Goal: Task Accomplishment & Management: Manage account settings

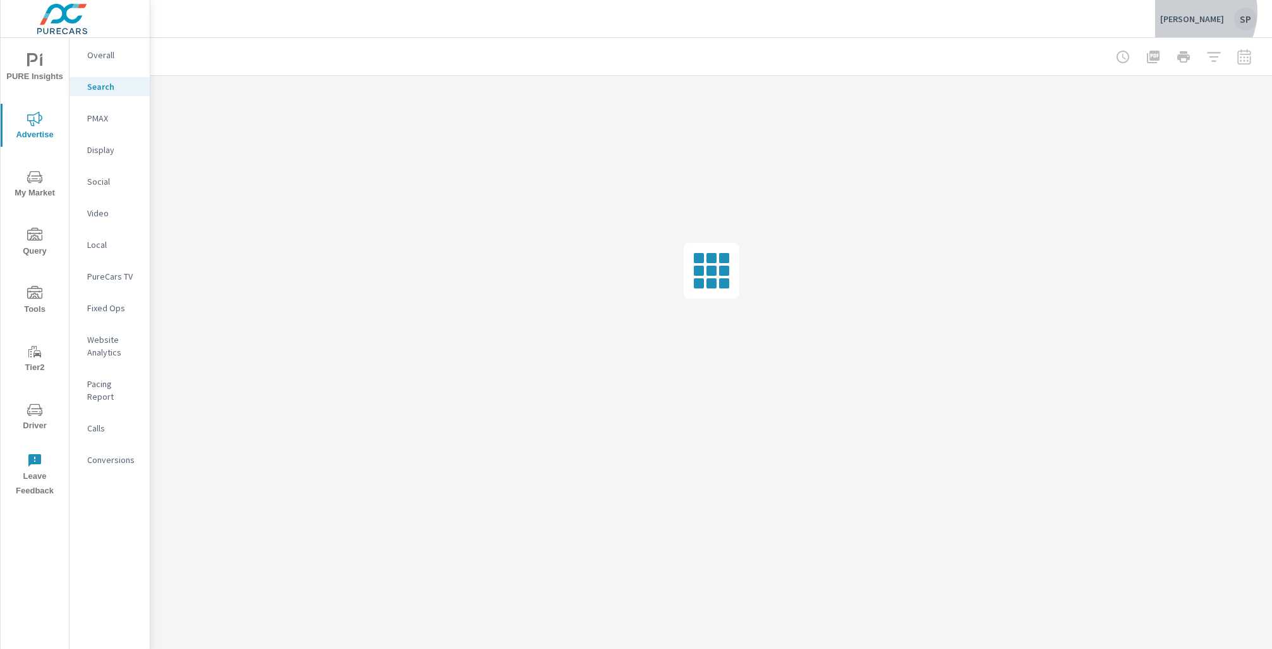
click at [1196, 11] on div "Werner Mazda SP" at bounding box center [1209, 19] width 97 height 23
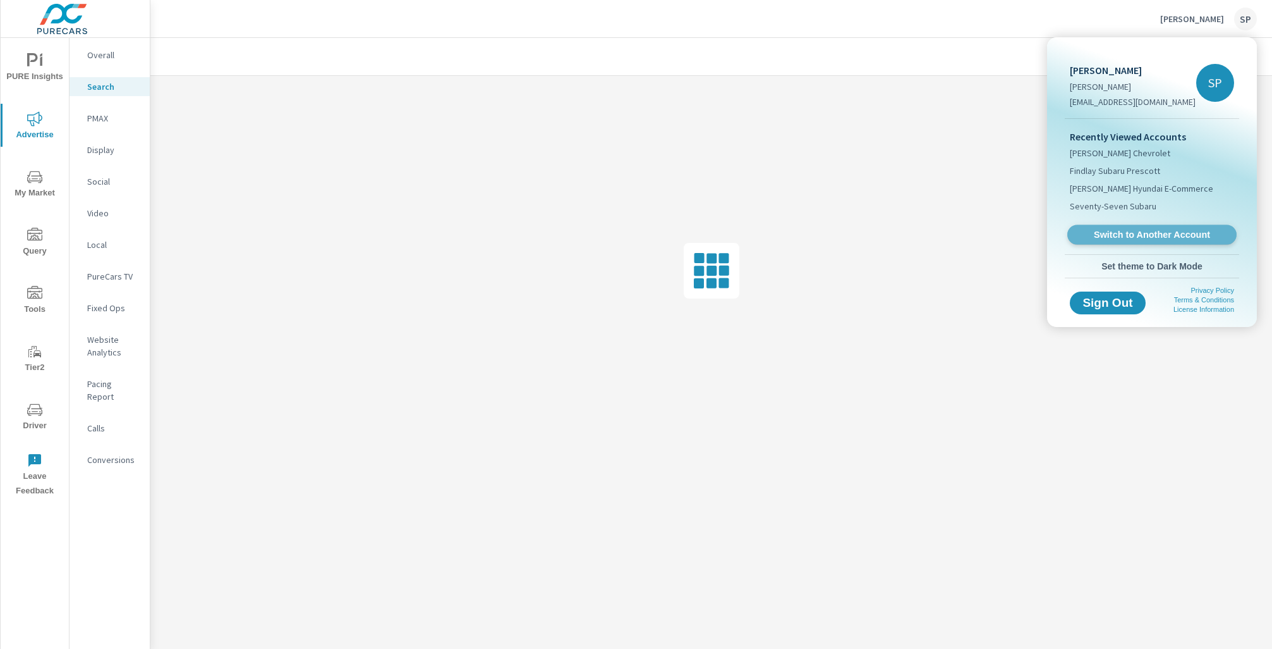
click at [1135, 233] on span "Switch to Another Account" at bounding box center [1152, 235] width 155 height 12
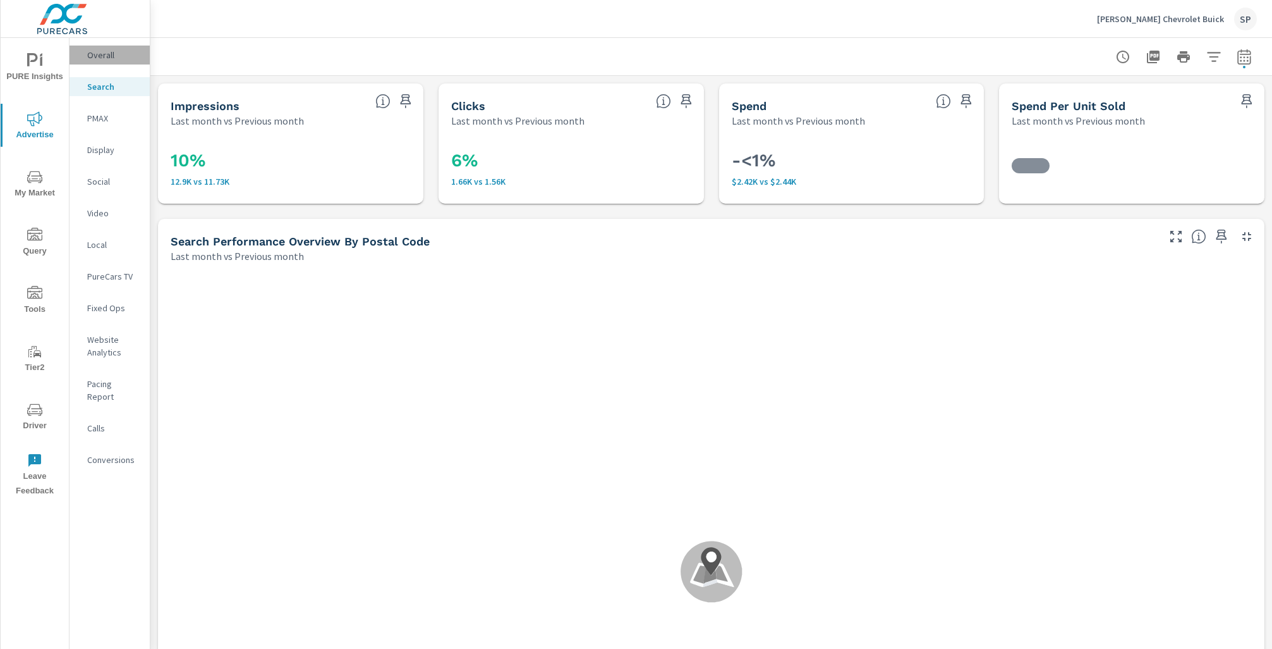
click at [95, 52] on p "Overall" at bounding box center [113, 55] width 52 height 13
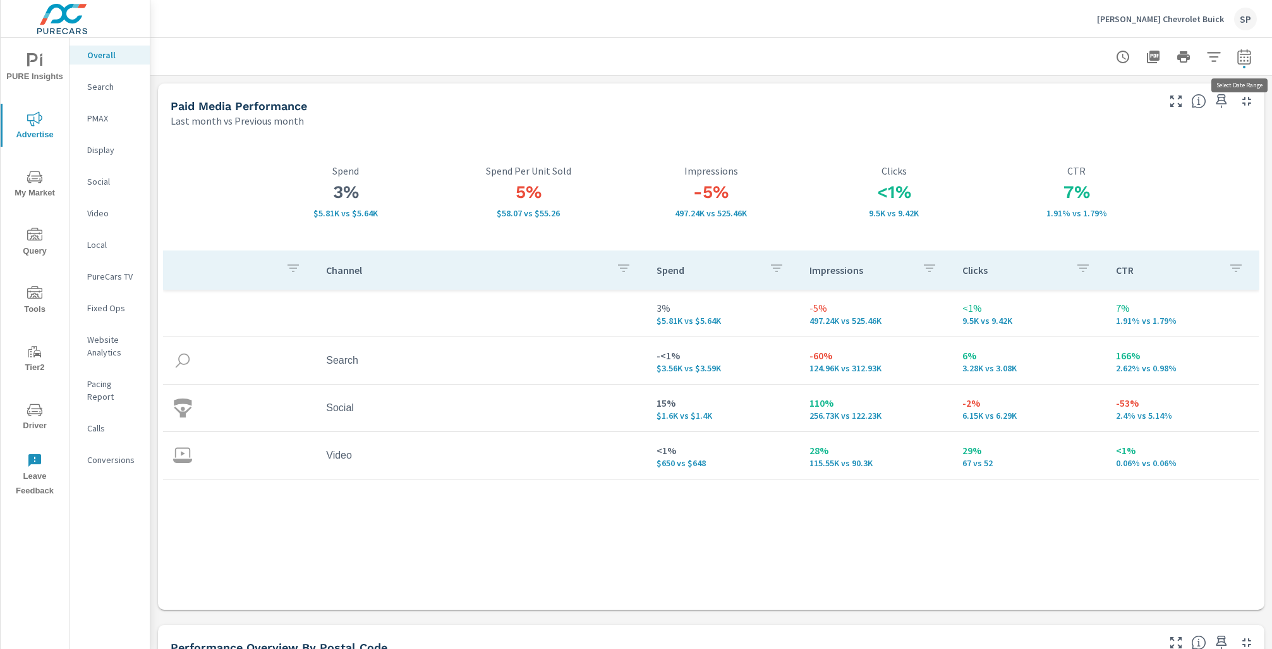
click at [1243, 59] on icon "button" at bounding box center [1244, 56] width 15 height 15
select select "Last month"
select select "Previous month"
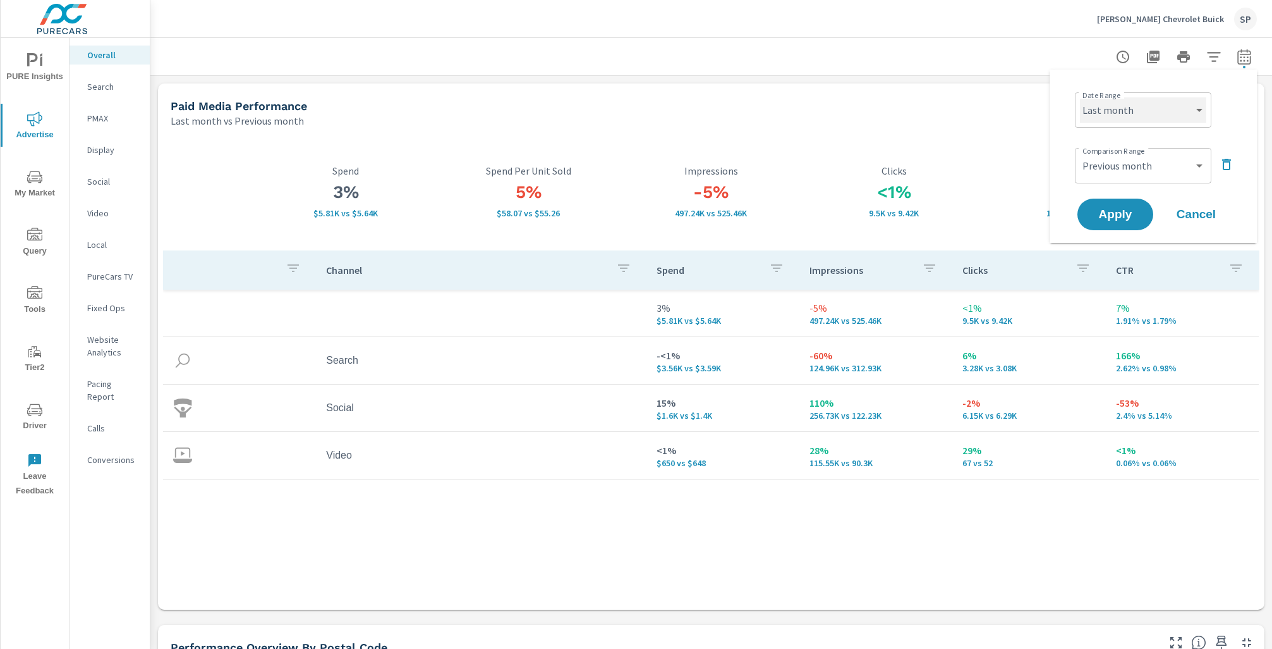
click at [1141, 107] on select "Custom [DATE] Last week Last 7 days Last 14 days Last 30 days Last 45 days Last…" at bounding box center [1143, 109] width 126 height 25
select select "Last 30 days"
click at [1123, 174] on select "Custom Previous period Previous month Previous year" at bounding box center [1143, 165] width 126 height 25
select select "Previous period"
click at [1119, 205] on button "Apply" at bounding box center [1116, 214] width 78 height 33
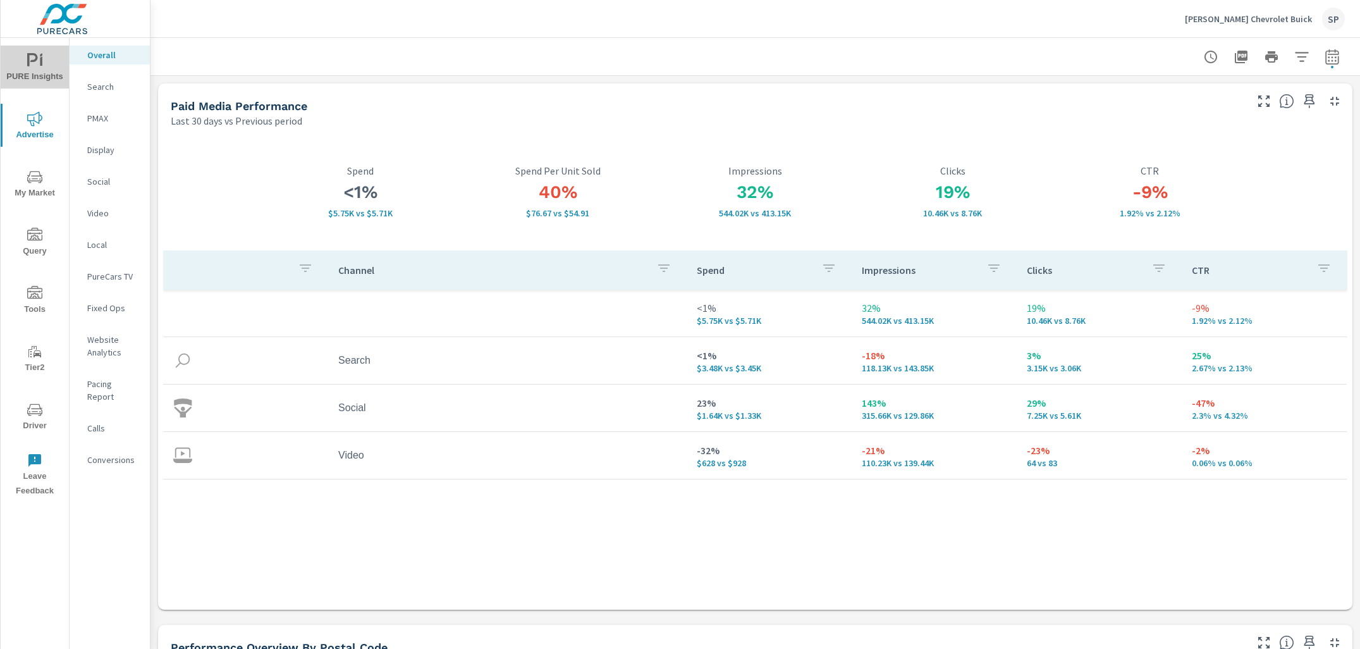
click at [37, 71] on span "PURE Insights" at bounding box center [34, 68] width 61 height 31
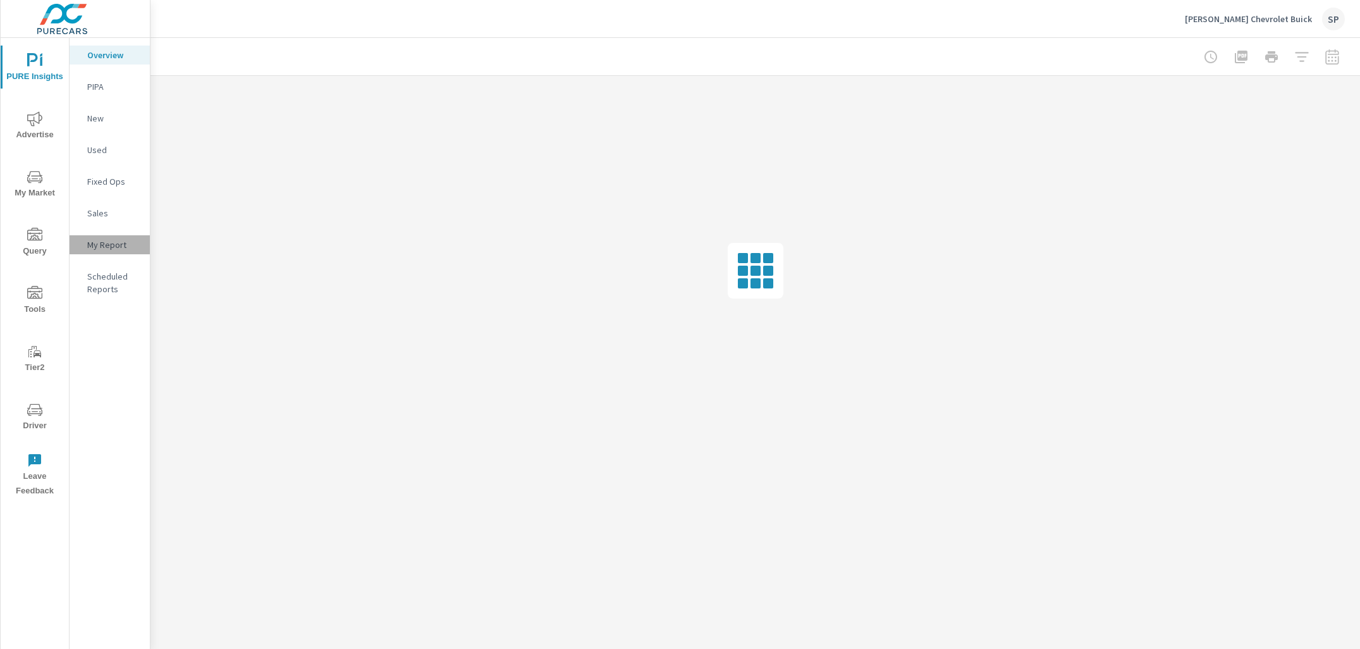
click at [110, 241] on p "My Report" at bounding box center [113, 244] width 52 height 13
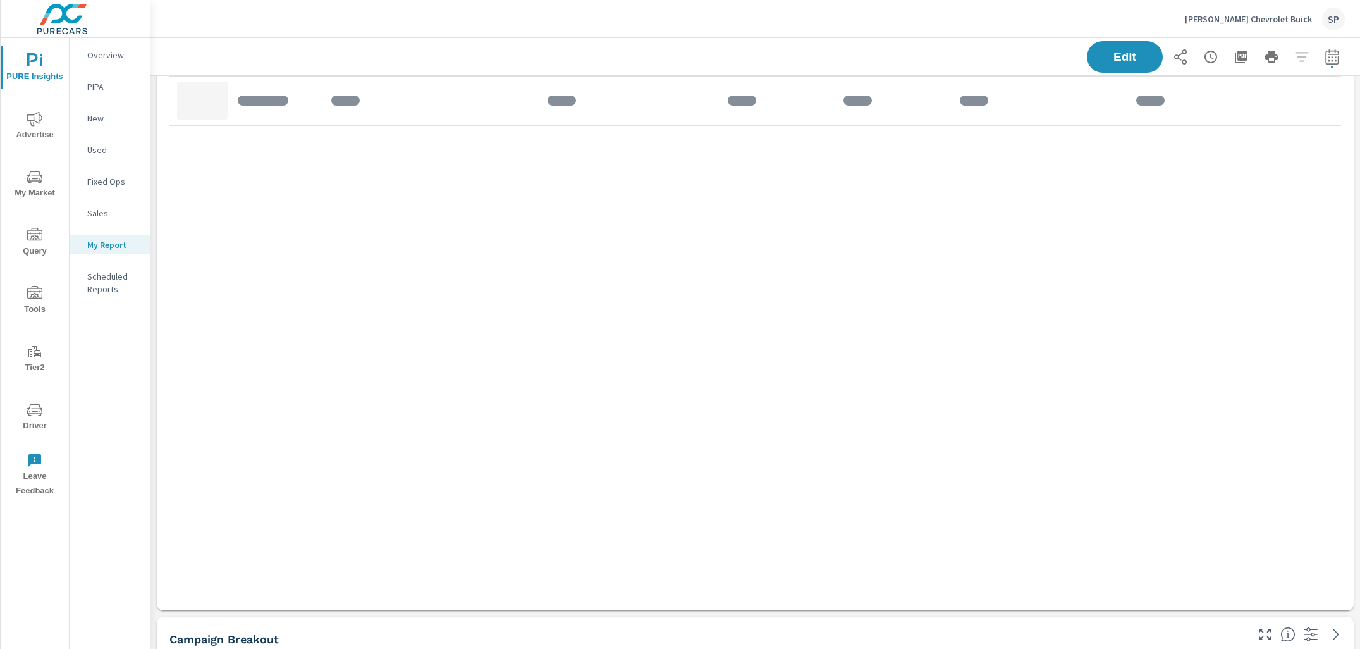
scroll to position [2434, 0]
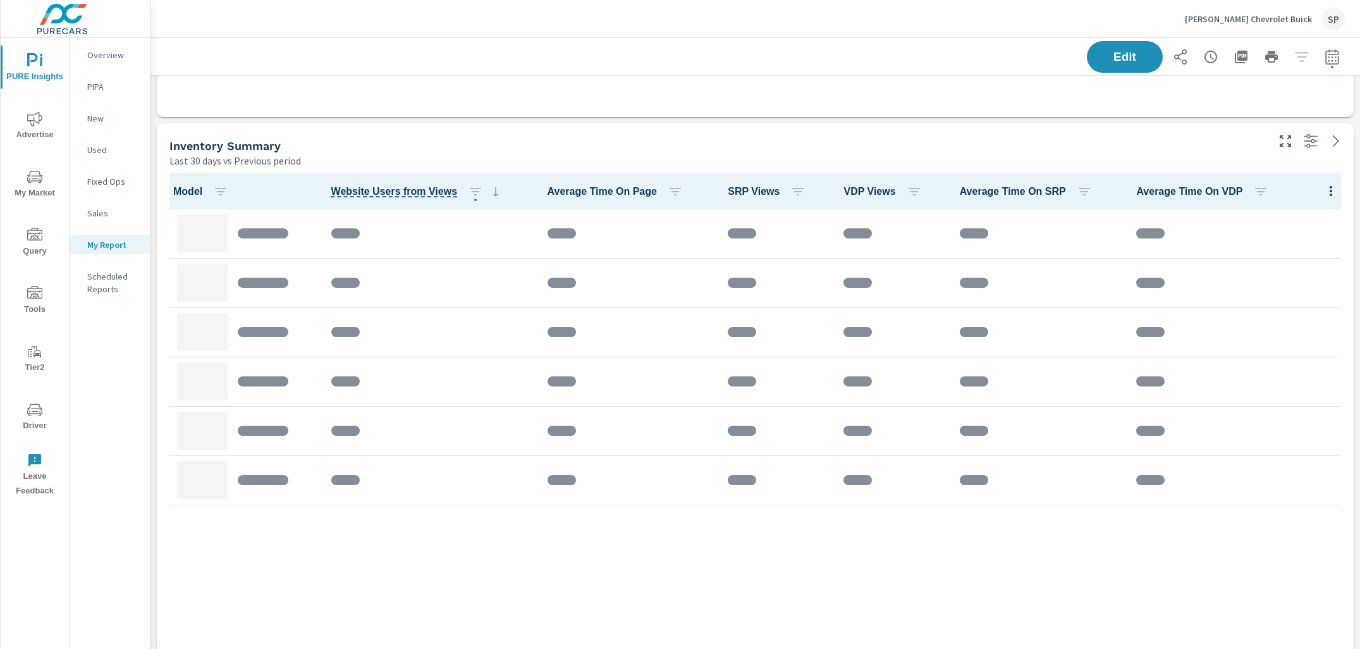
scroll to position [541, 0]
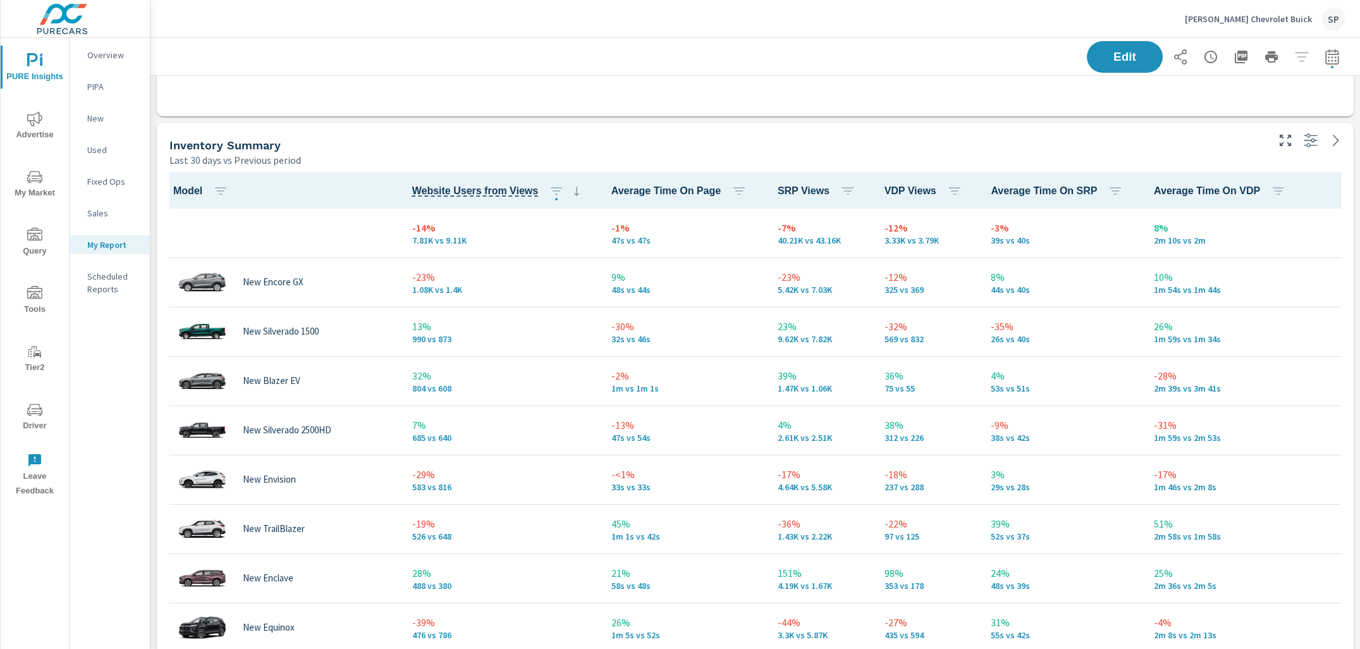
scroll to position [233, 0]
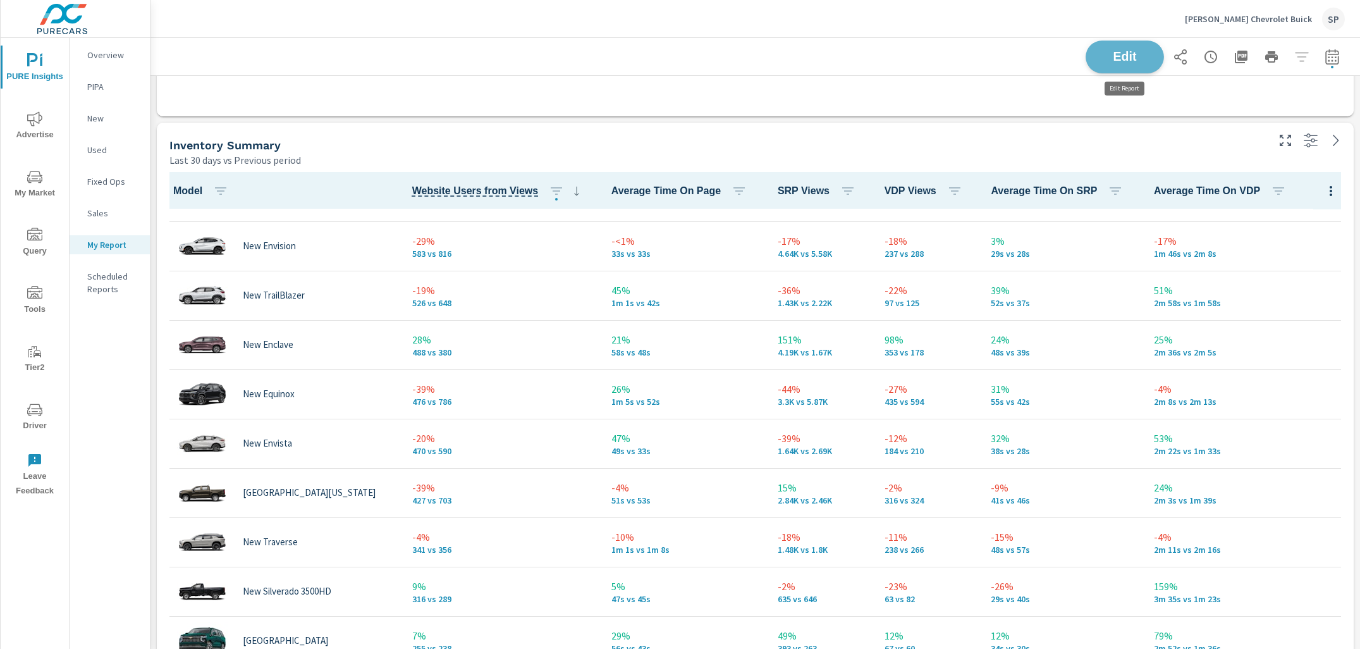
click at [1119, 51] on span "Edit" at bounding box center [1125, 57] width 52 height 12
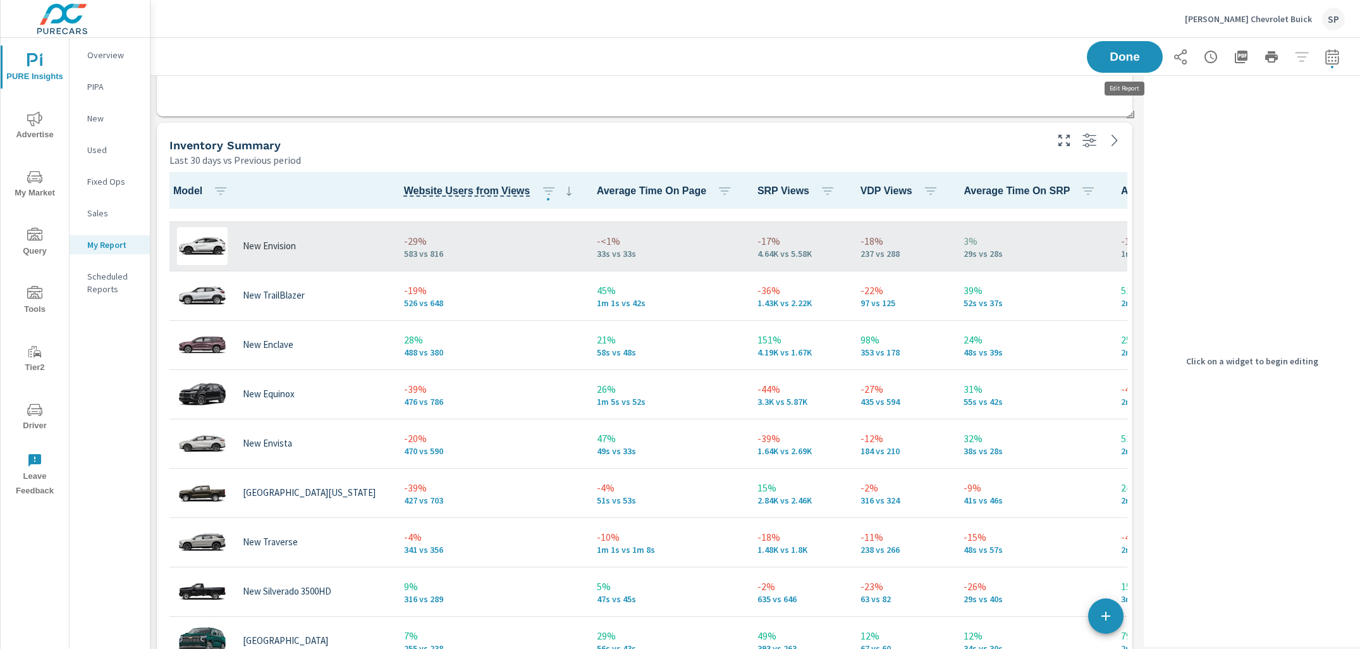
scroll to position [6, 6]
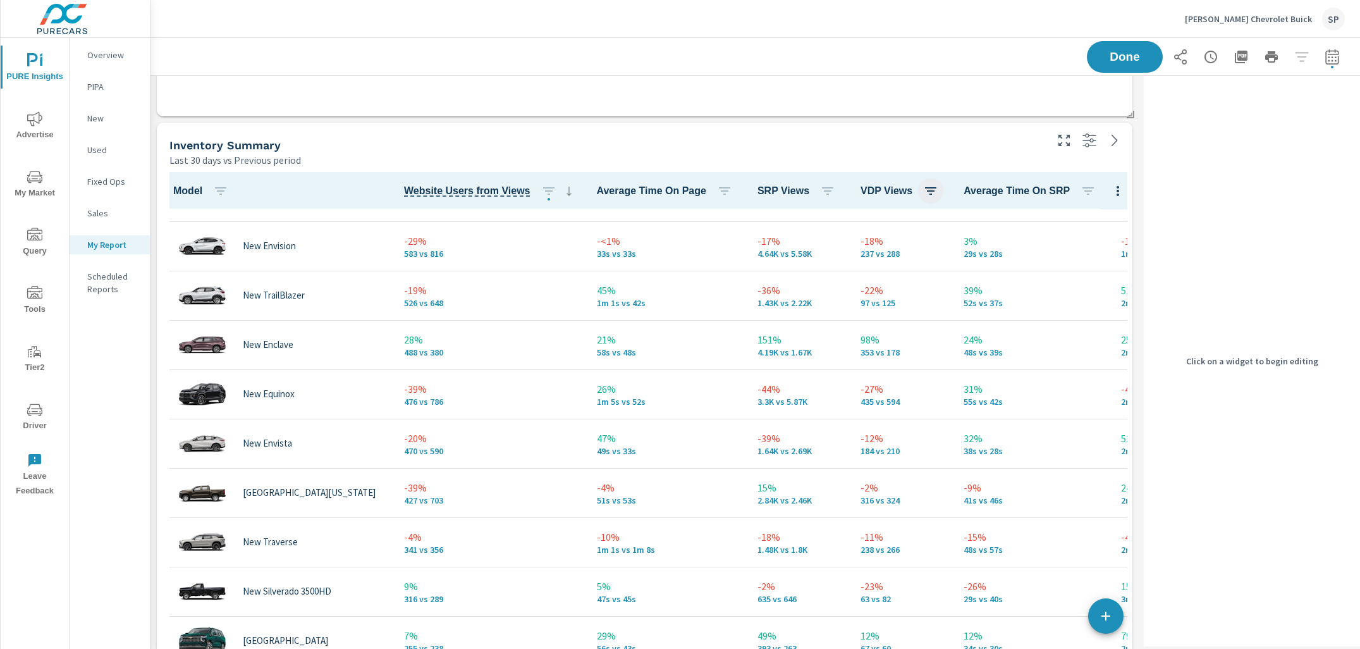
click at [931, 190] on icon "button" at bounding box center [930, 190] width 15 height 15
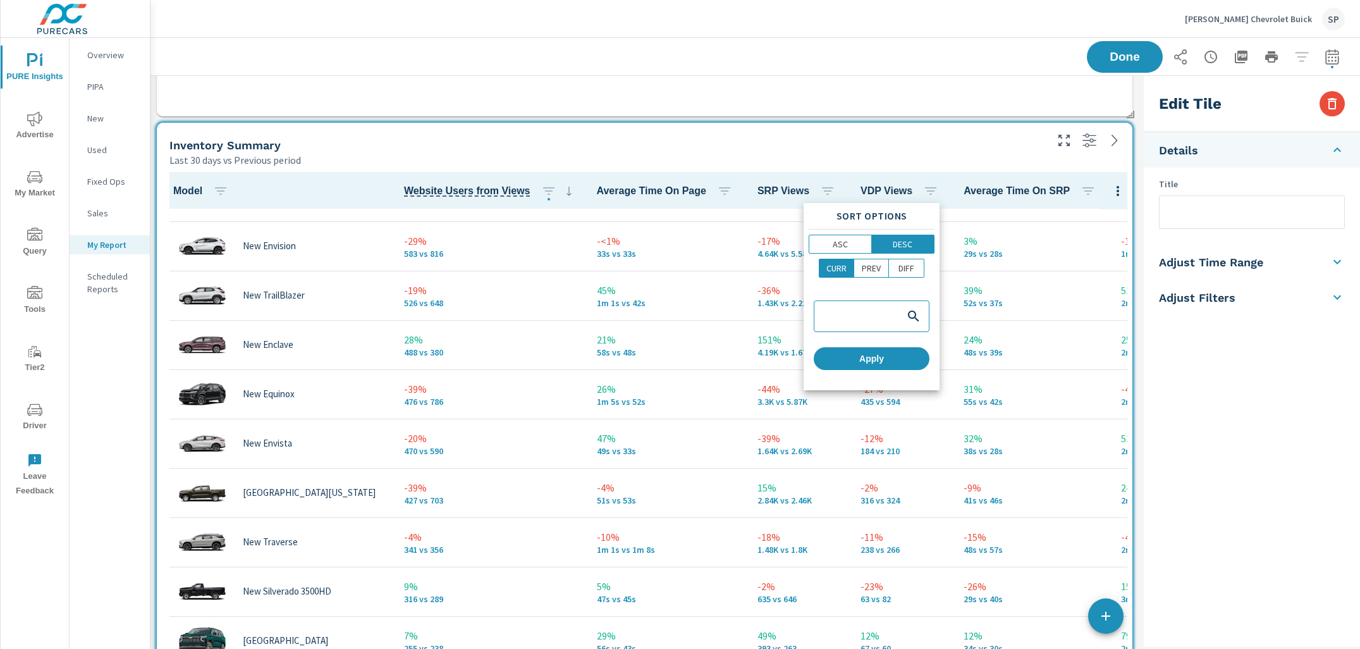
click at [900, 241] on p "DESC" at bounding box center [903, 244] width 20 height 13
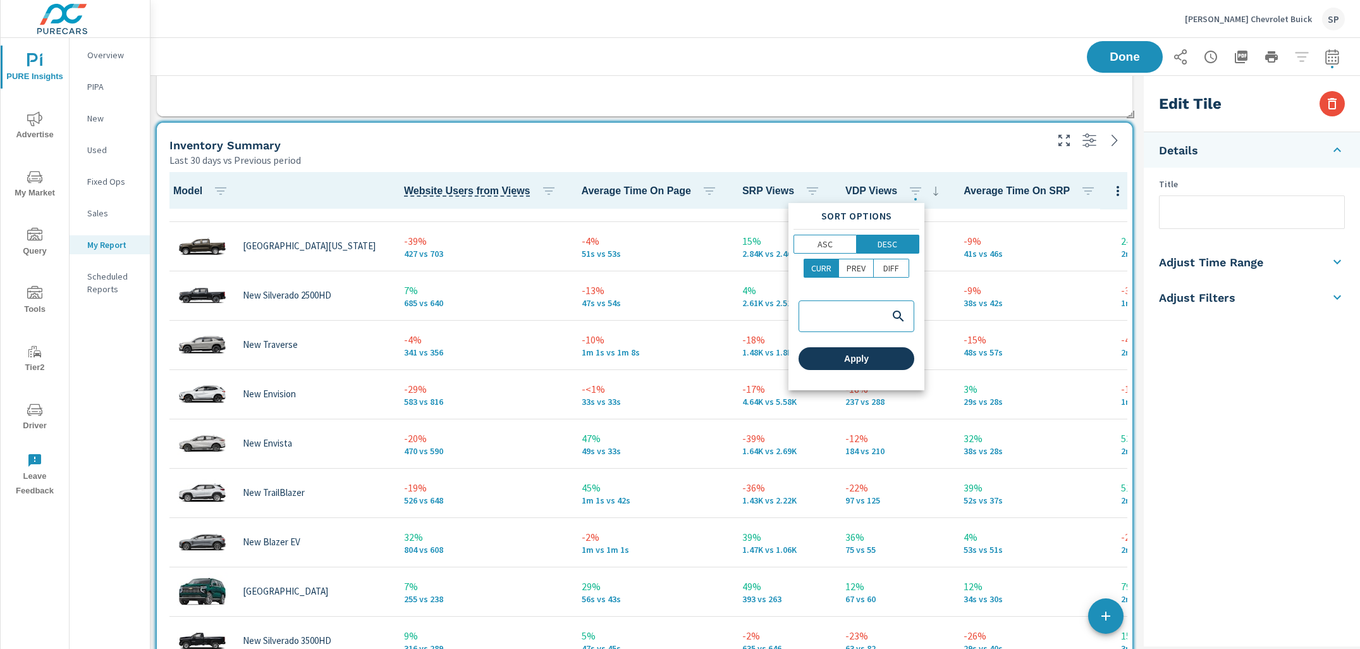
click at [872, 357] on span "Apply" at bounding box center [856, 358] width 106 height 11
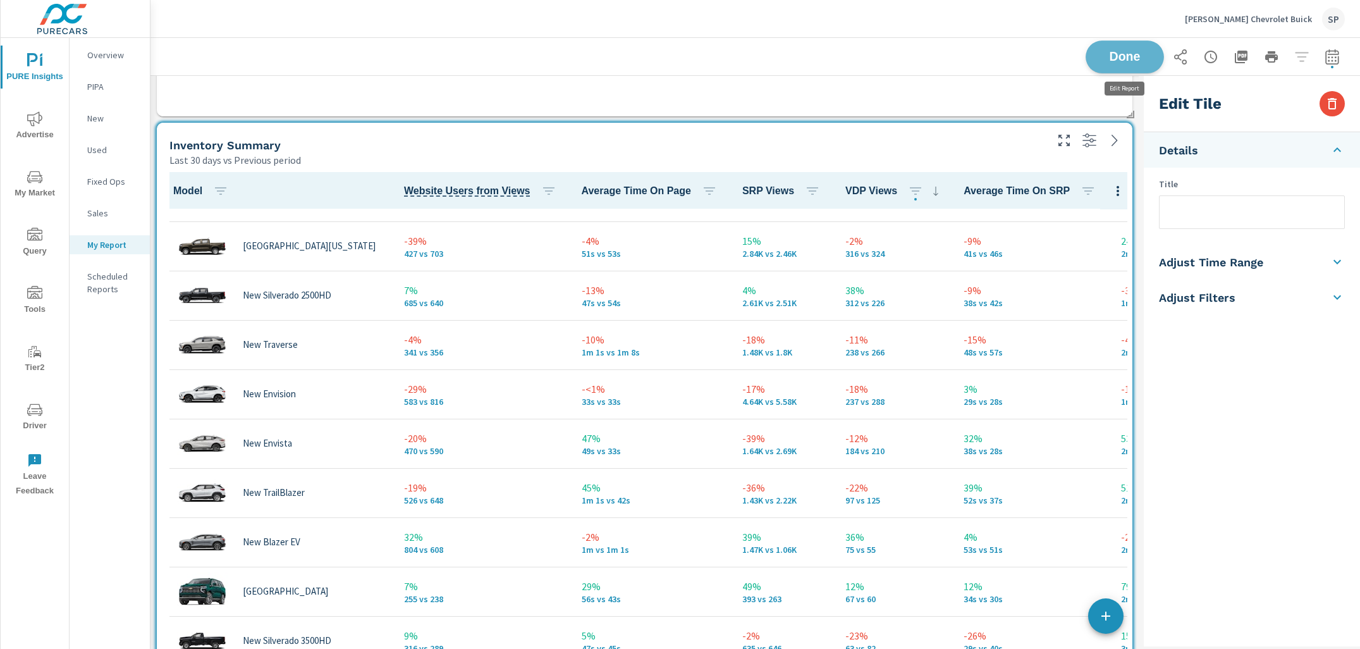
click at [1135, 59] on span "Done" at bounding box center [1125, 57] width 52 height 12
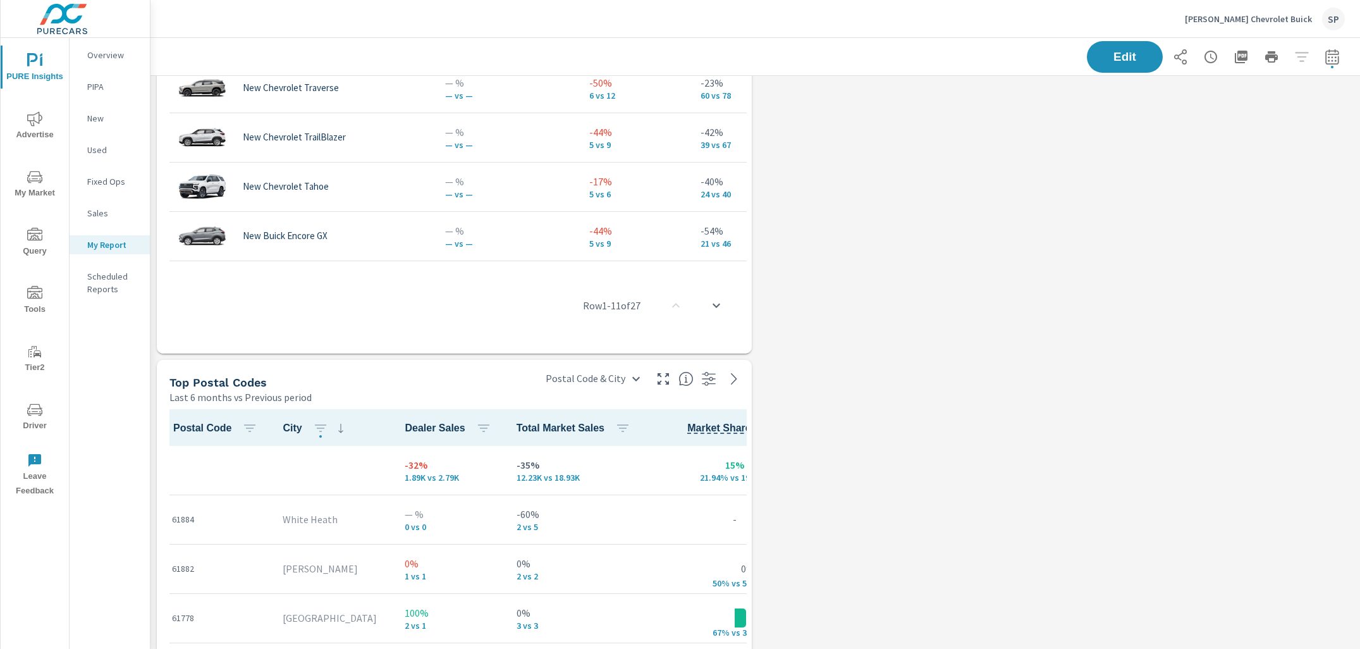
scroll to position [5100, 0]
click at [1111, 56] on span "Edit" at bounding box center [1125, 57] width 52 height 12
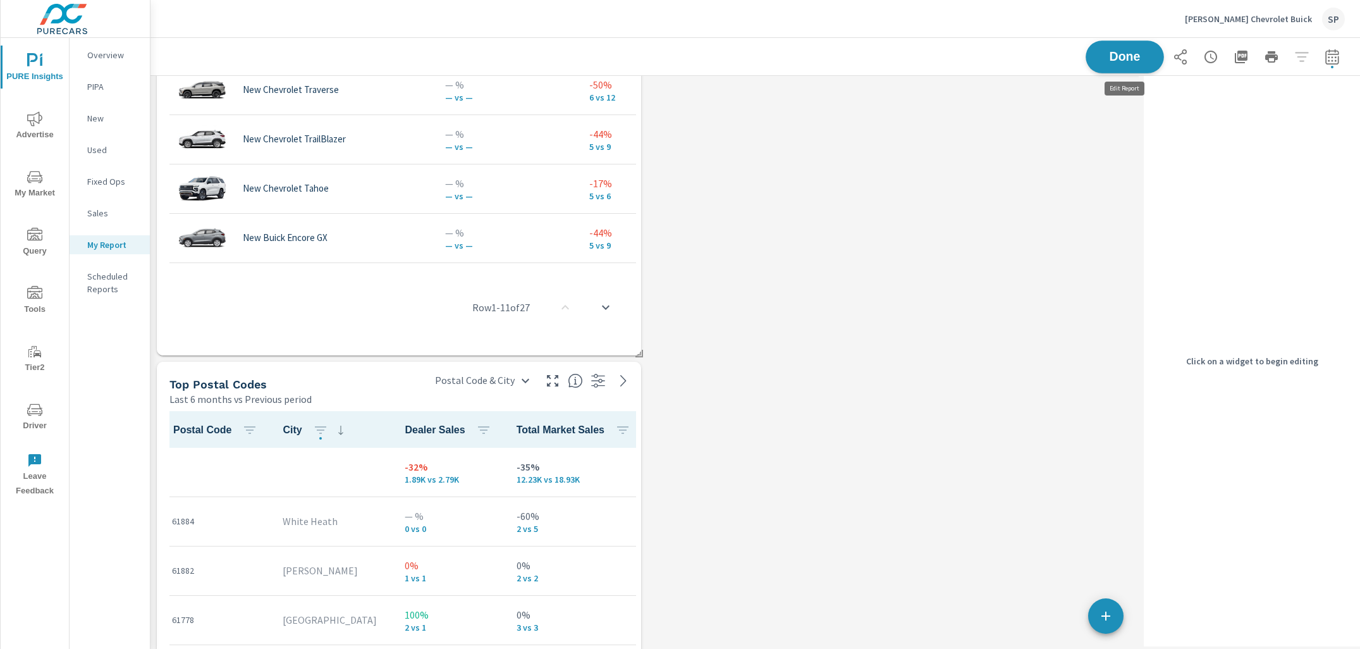
scroll to position [6, 6]
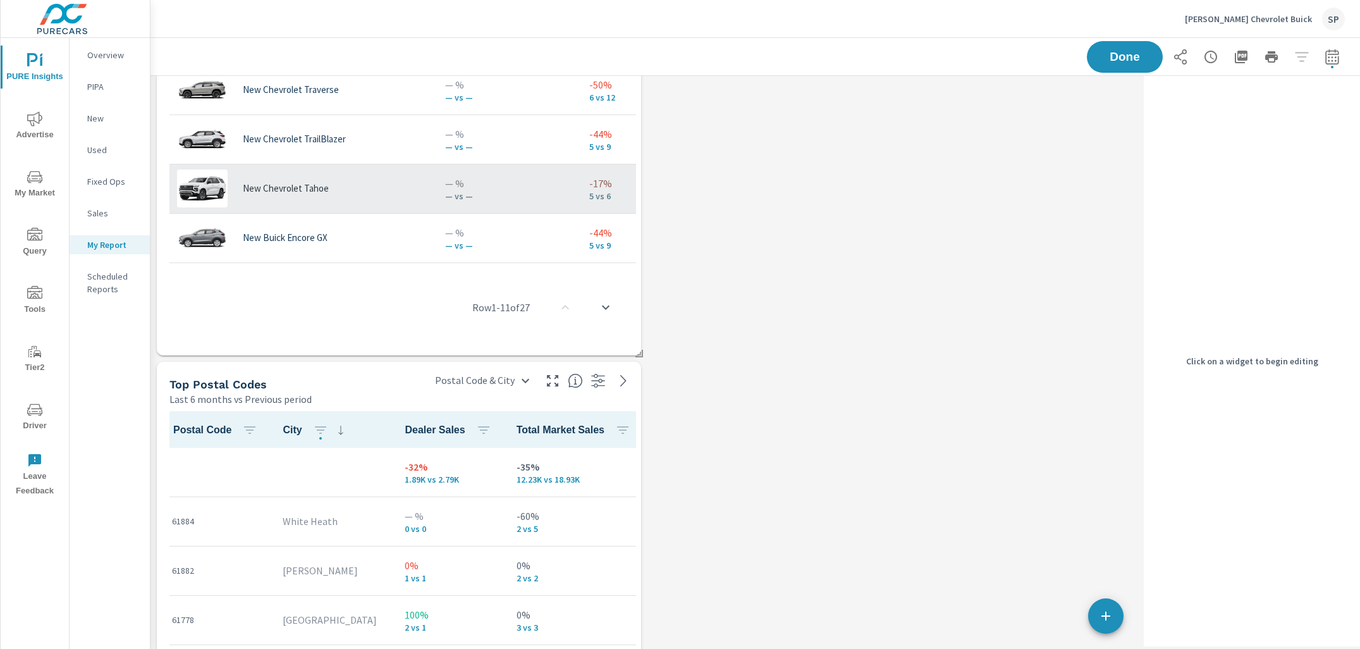
click at [509, 207] on td "— % — vs —" at bounding box center [507, 188] width 144 height 49
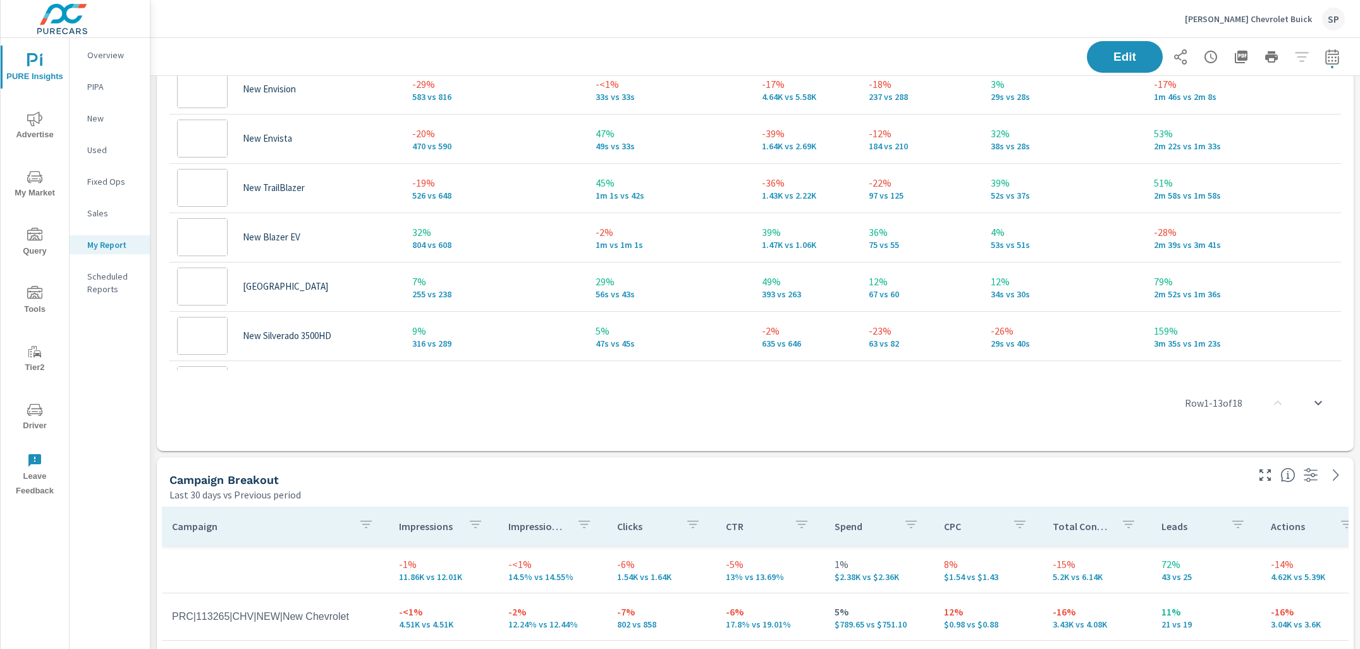
scroll to position [233, 0]
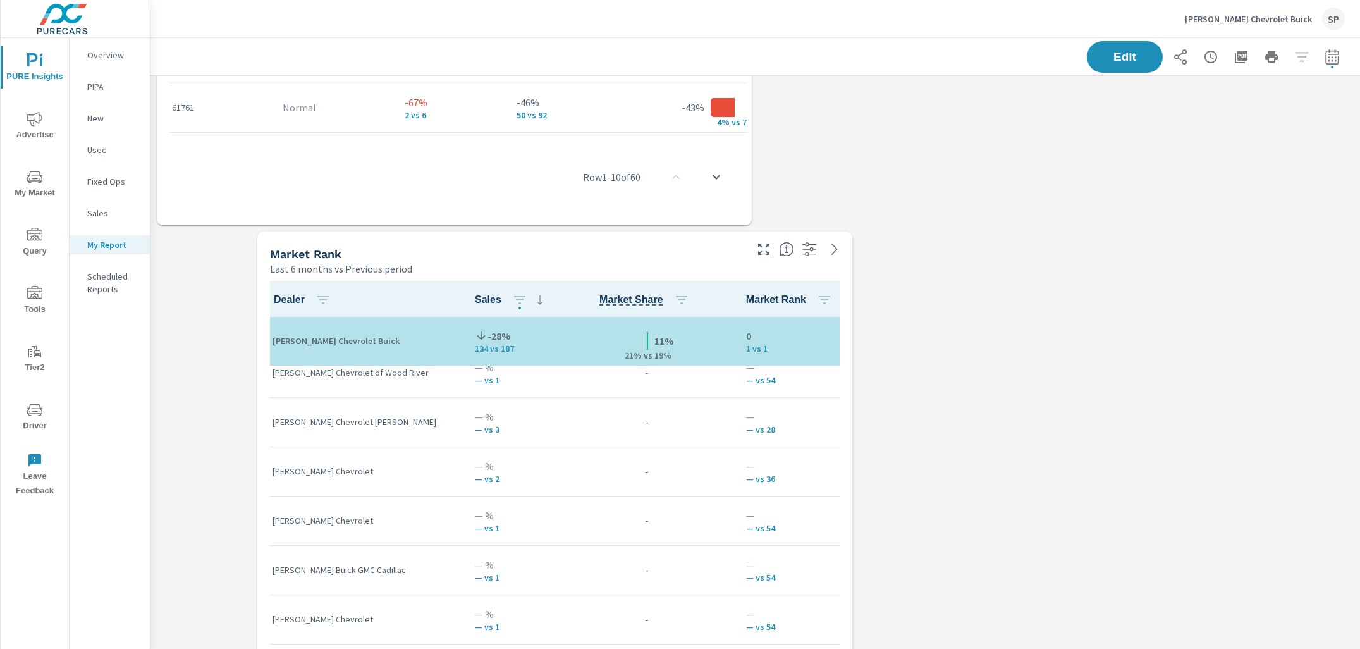
scroll to position [5960, 0]
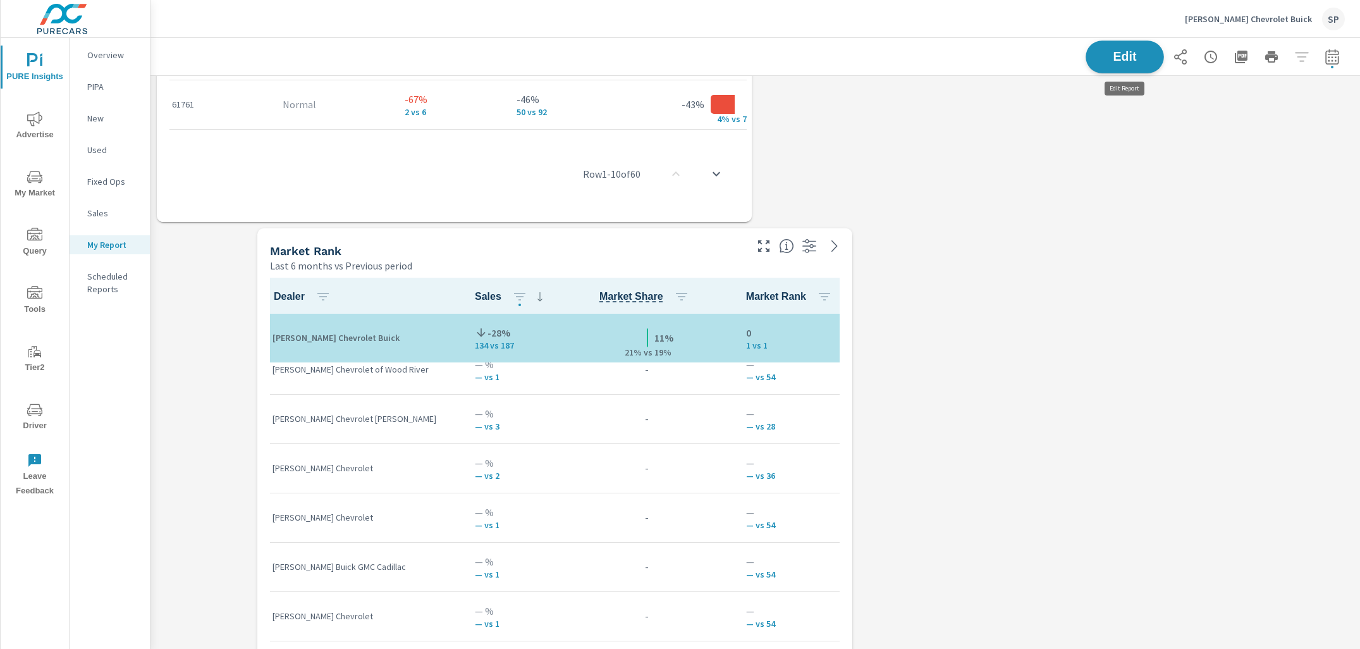
click at [1117, 57] on span "Edit" at bounding box center [1125, 57] width 52 height 12
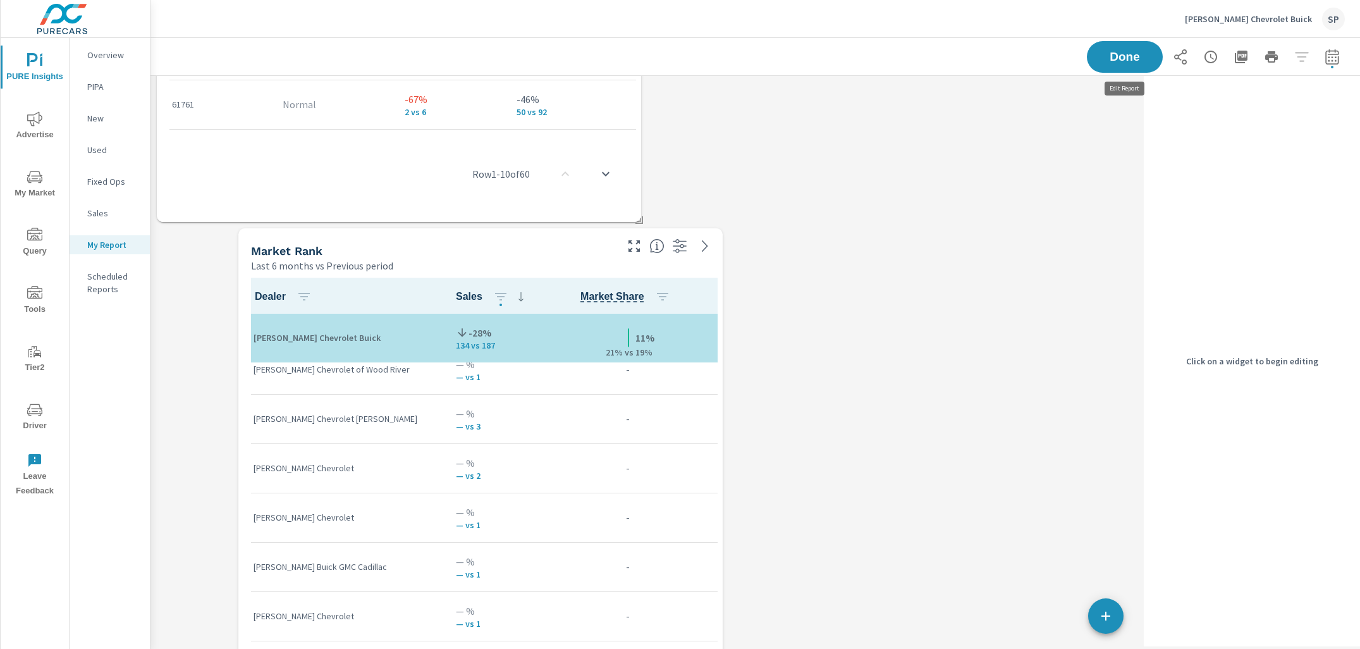
scroll to position [6, 6]
click at [534, 250] on div "Market Rank" at bounding box center [432, 250] width 363 height 15
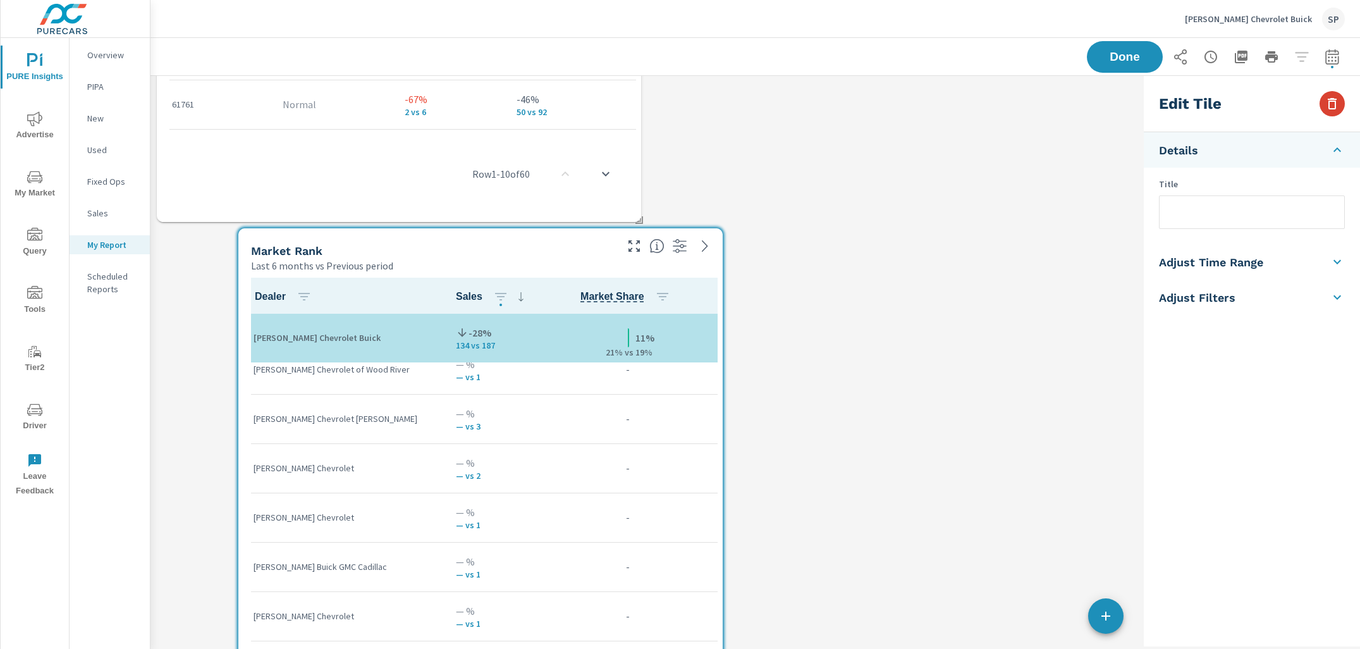
click at [1272, 99] on icon "button" at bounding box center [1331, 103] width 9 height 11
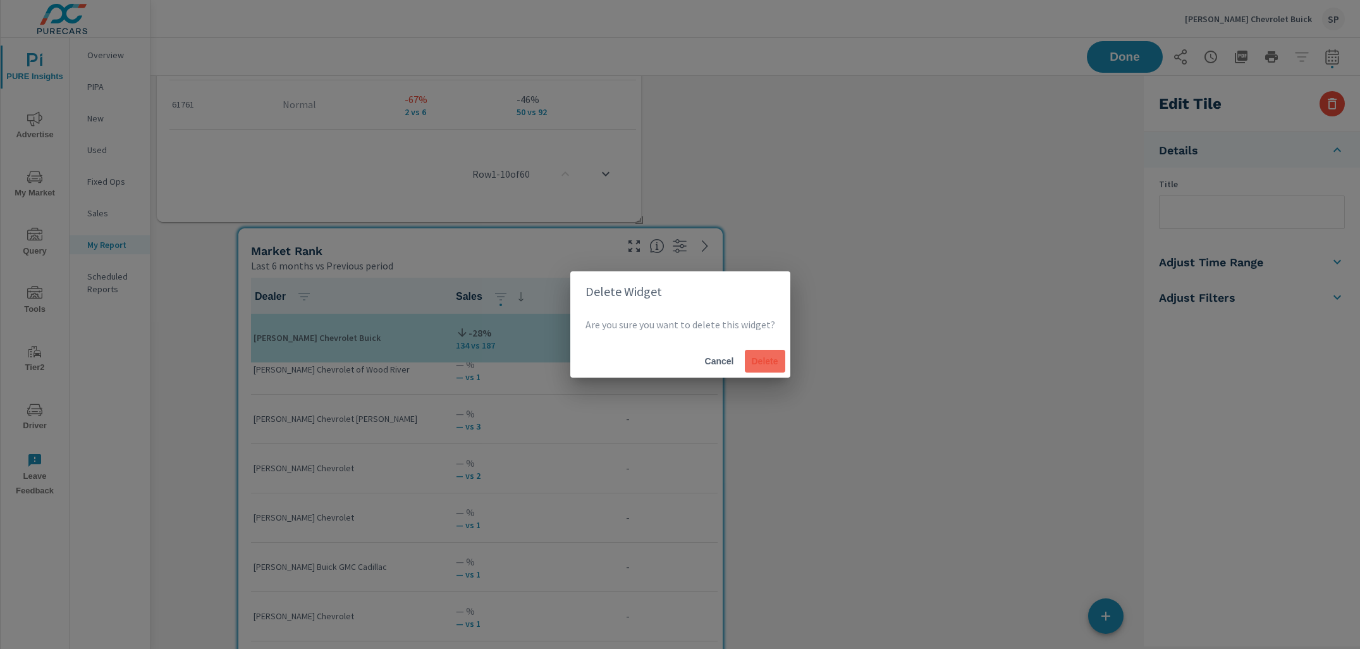
click at [756, 362] on span "Delete" at bounding box center [765, 360] width 30 height 11
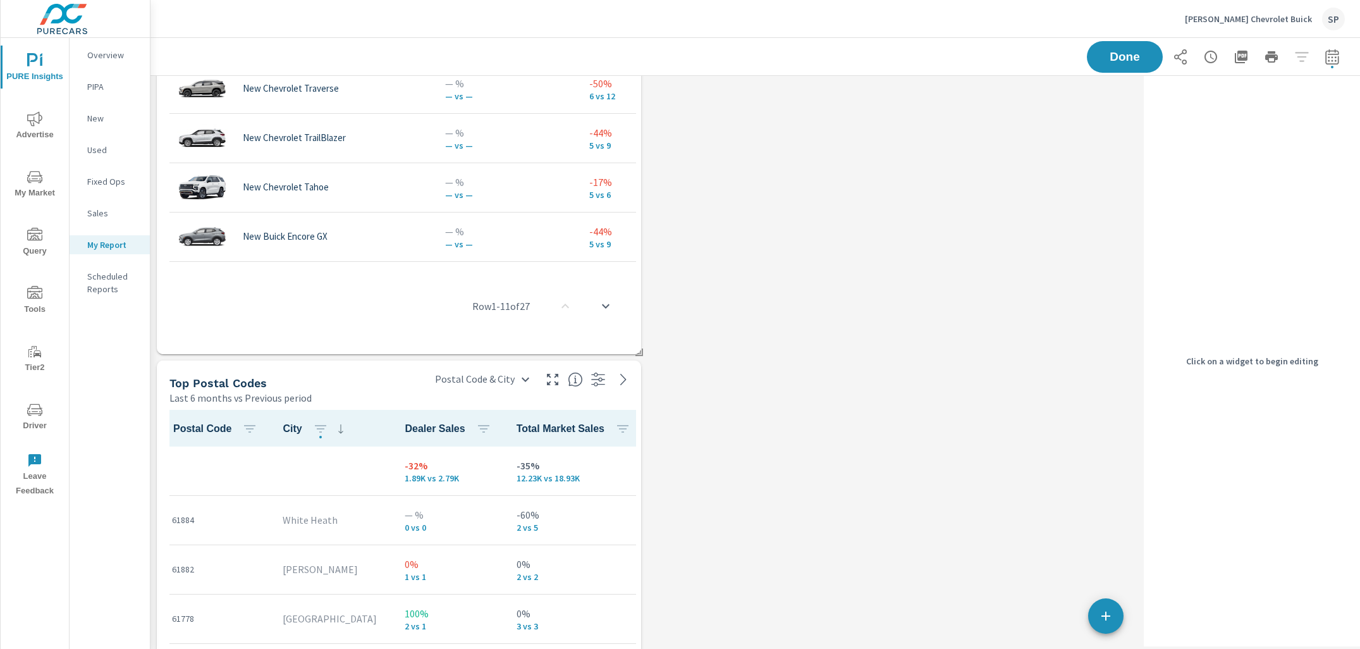
scroll to position [5093, 0]
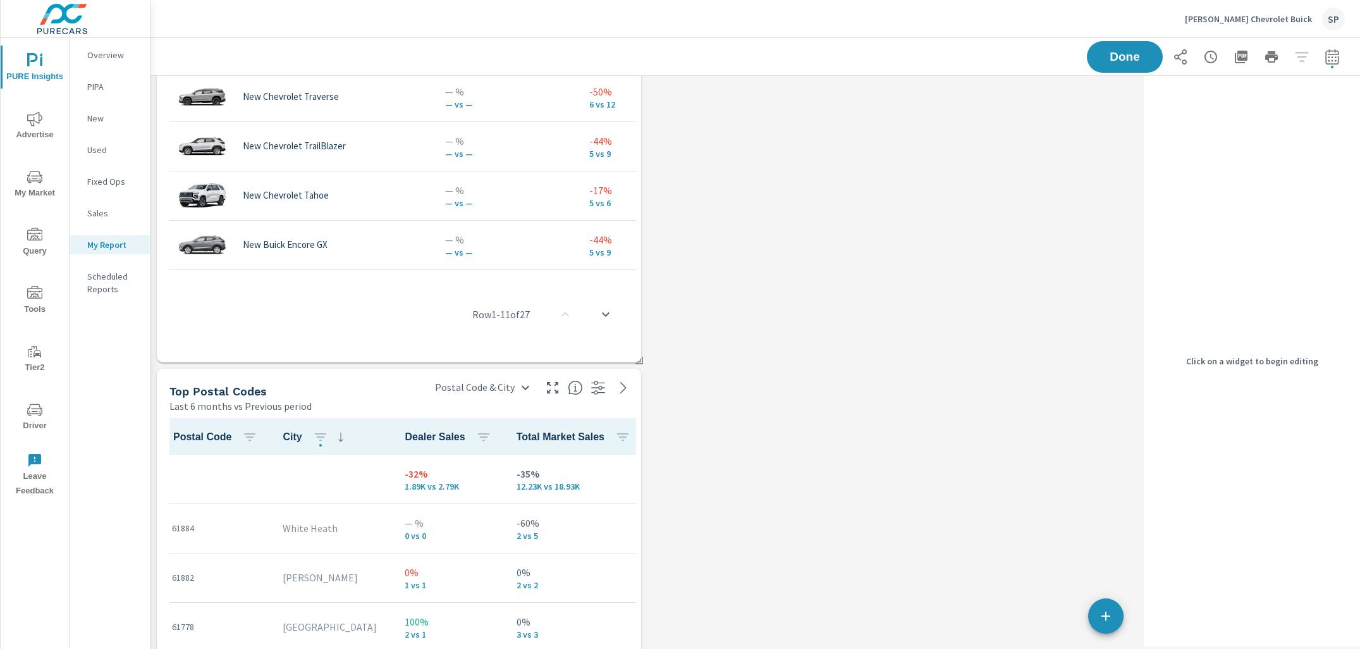
click at [394, 382] on div "Top Postal Codes Last 6 months vs Previous period" at bounding box center [289, 391] width 265 height 45
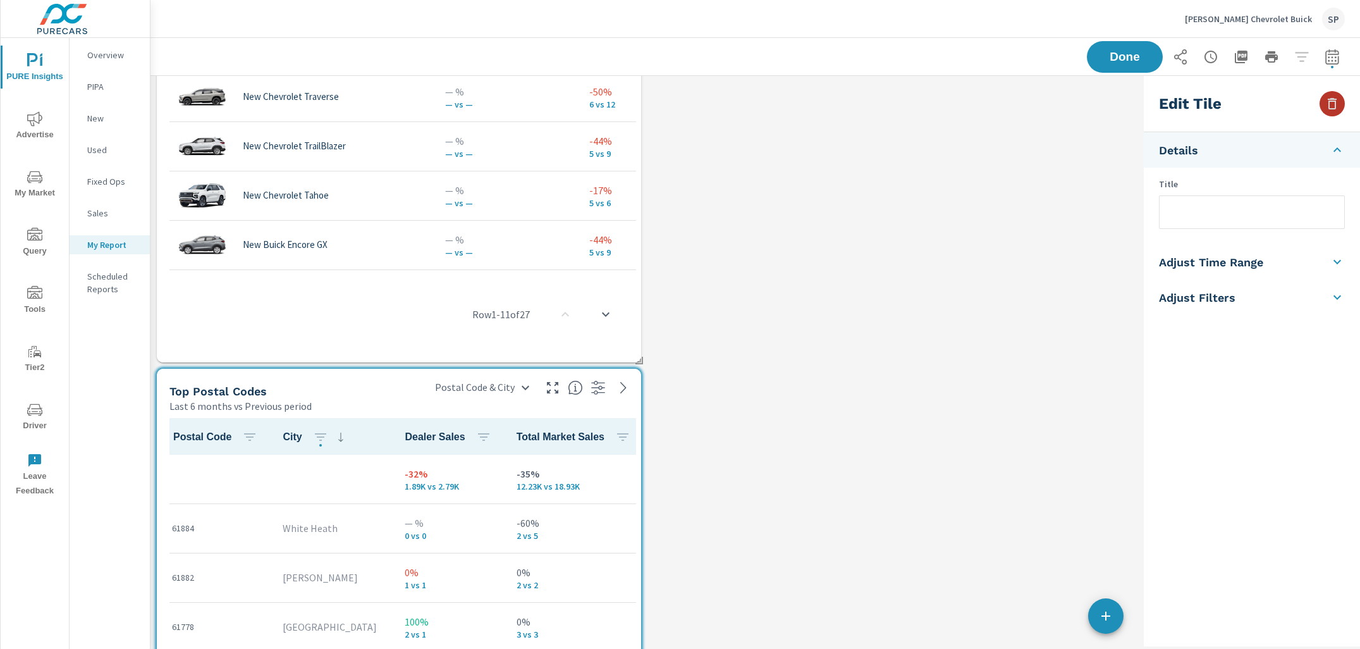
click at [1272, 104] on icon "button" at bounding box center [1331, 103] width 9 height 11
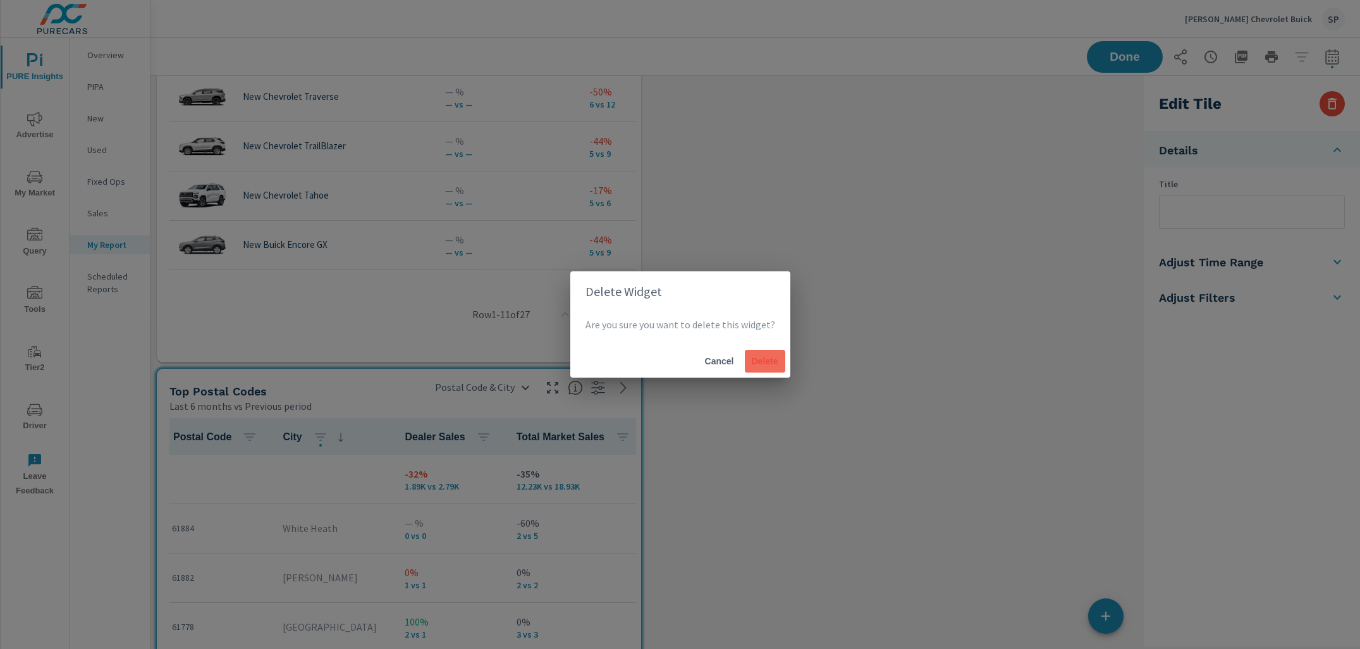
click at [761, 360] on span "Delete" at bounding box center [765, 360] width 30 height 11
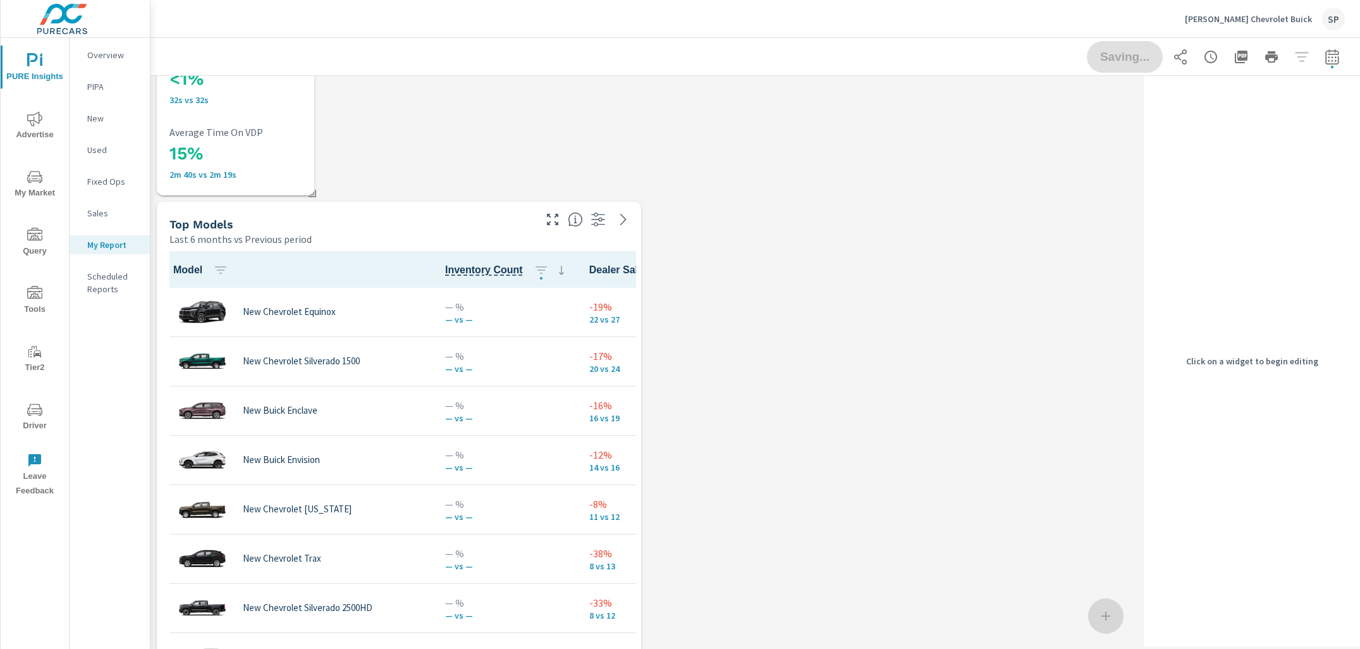
scroll to position [4497, 0]
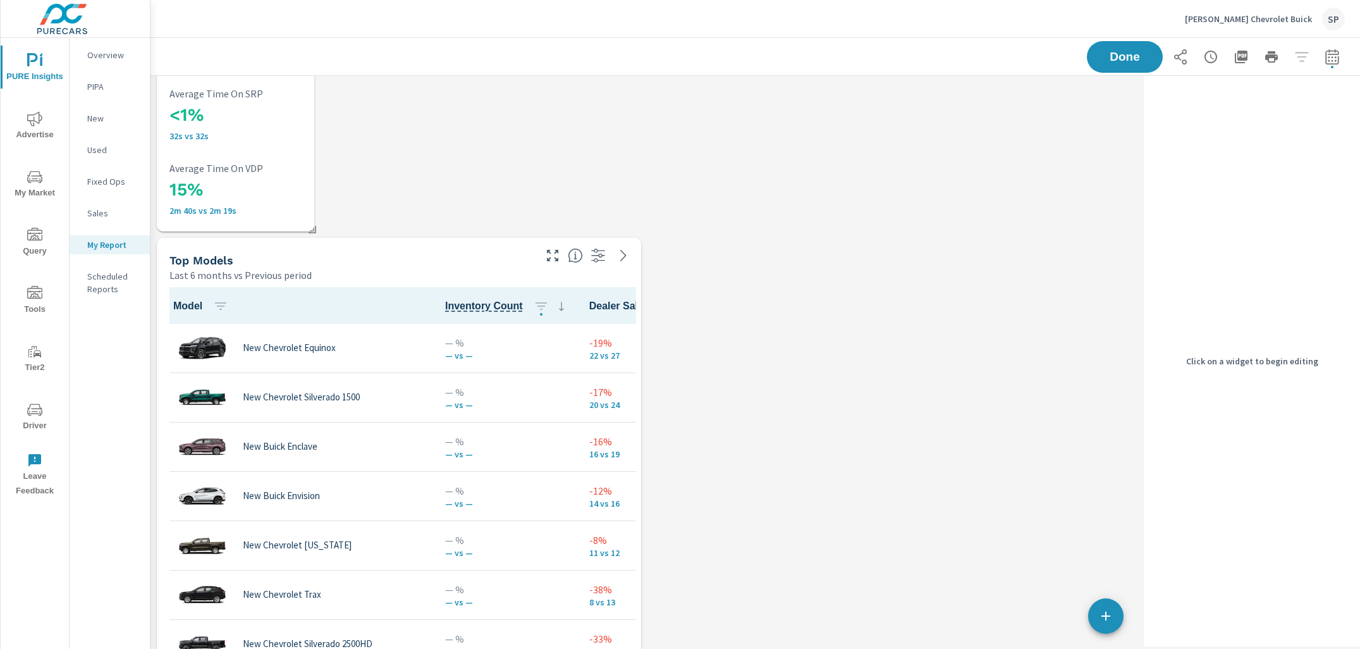
click at [406, 257] on div "Top Models" at bounding box center [350, 260] width 363 height 15
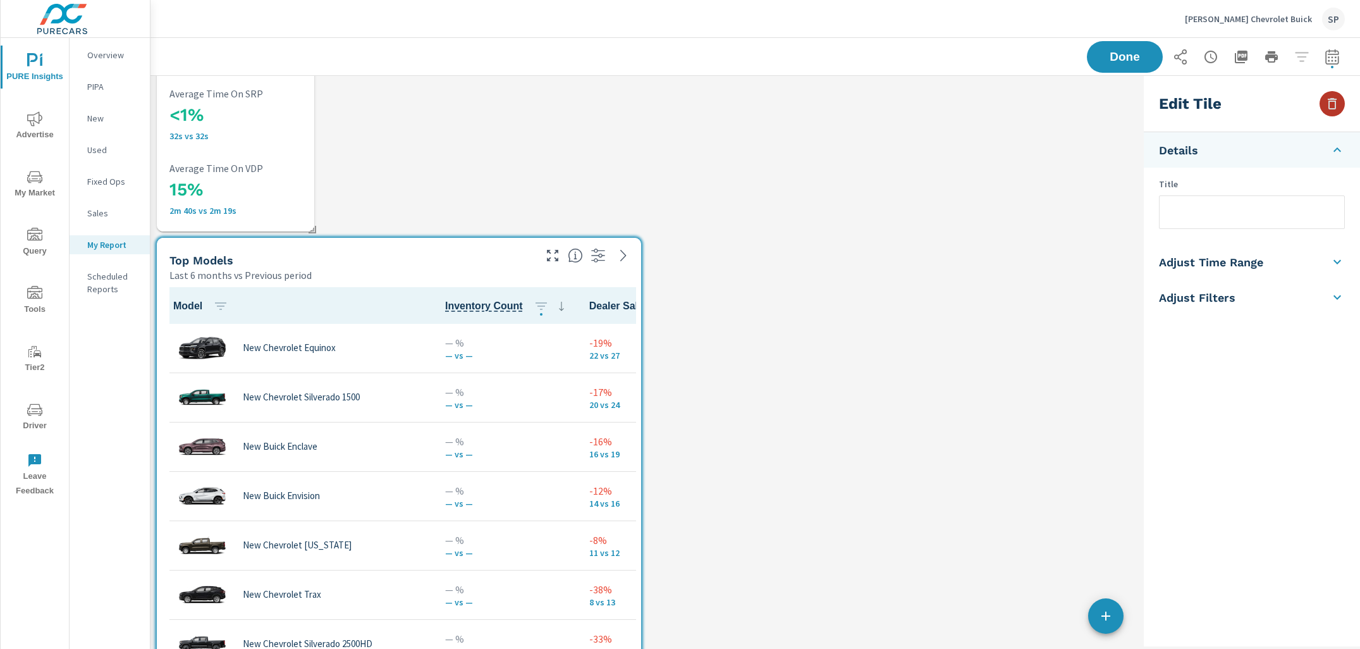
click at [1272, 98] on icon "button" at bounding box center [1331, 103] width 15 height 15
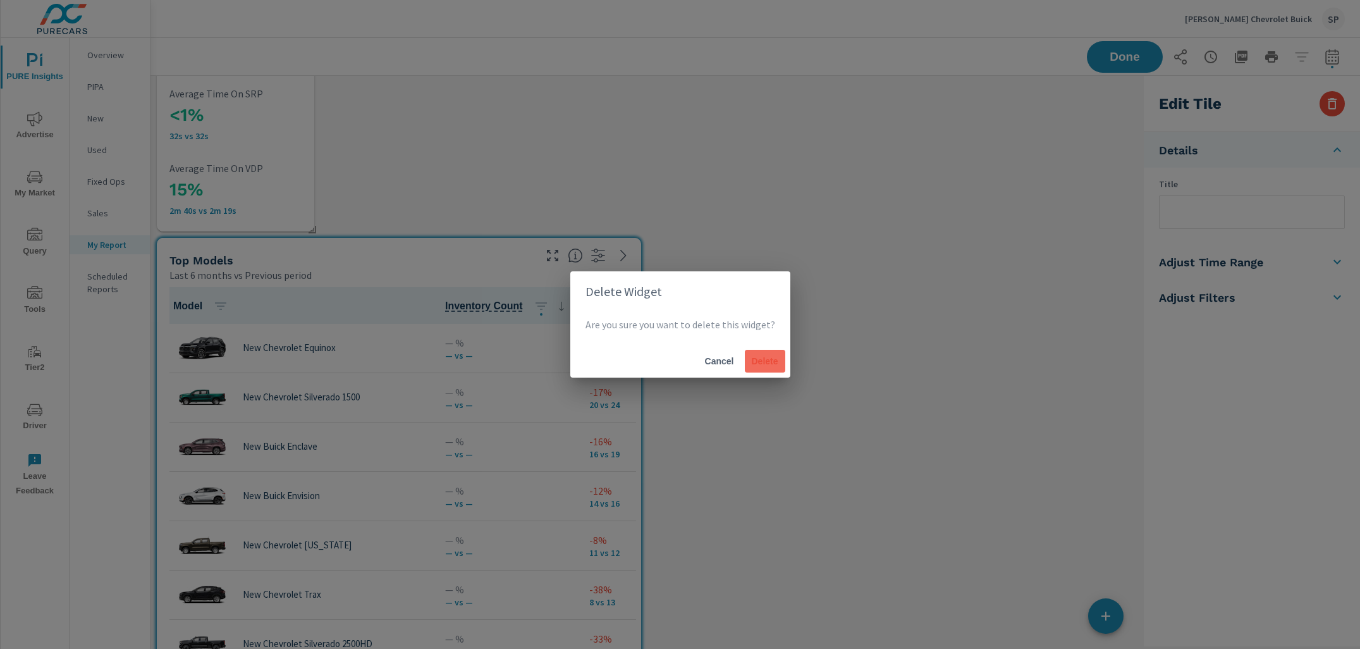
click at [750, 363] on span "Delete" at bounding box center [765, 360] width 30 height 11
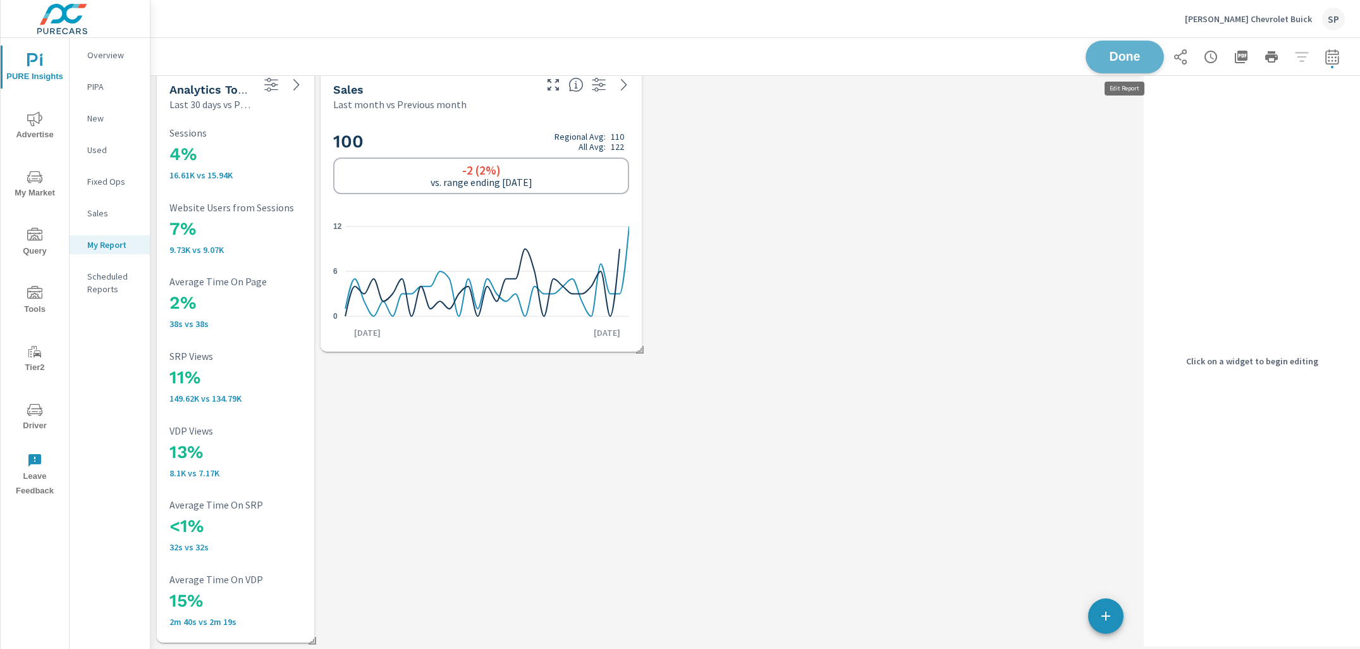
click at [1114, 60] on span "Done" at bounding box center [1125, 57] width 52 height 12
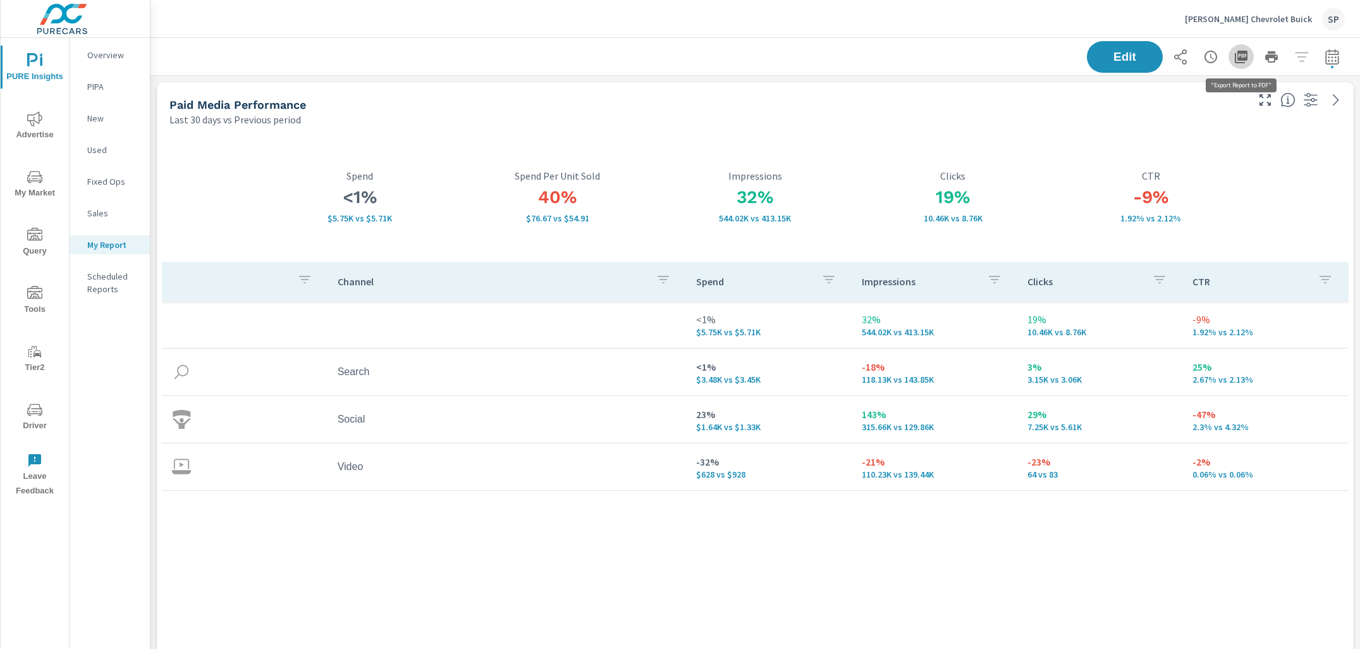
click at [1242, 54] on icon "button" at bounding box center [1240, 56] width 15 height 15
